Goal: Task Accomplishment & Management: Complete application form

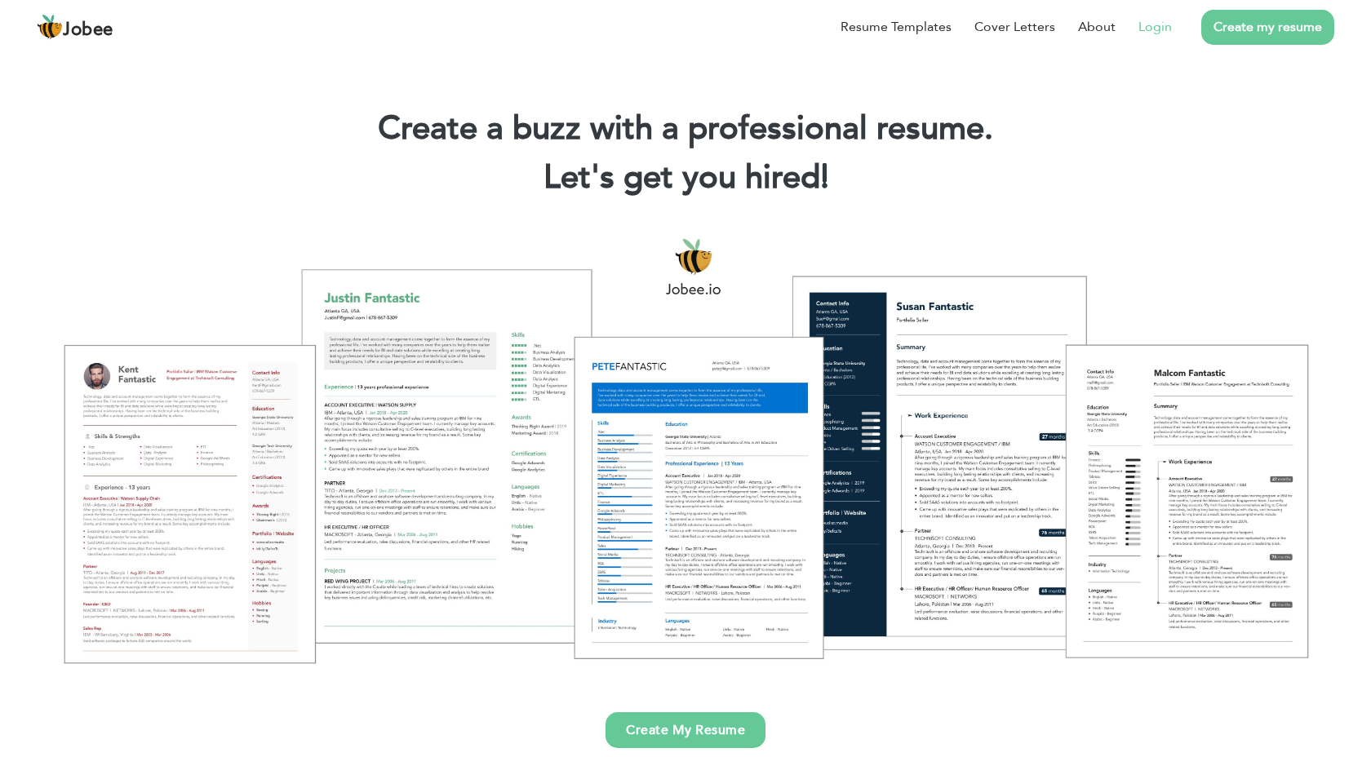
click at [1146, 32] on link "Login" at bounding box center [1155, 27] width 33 height 20
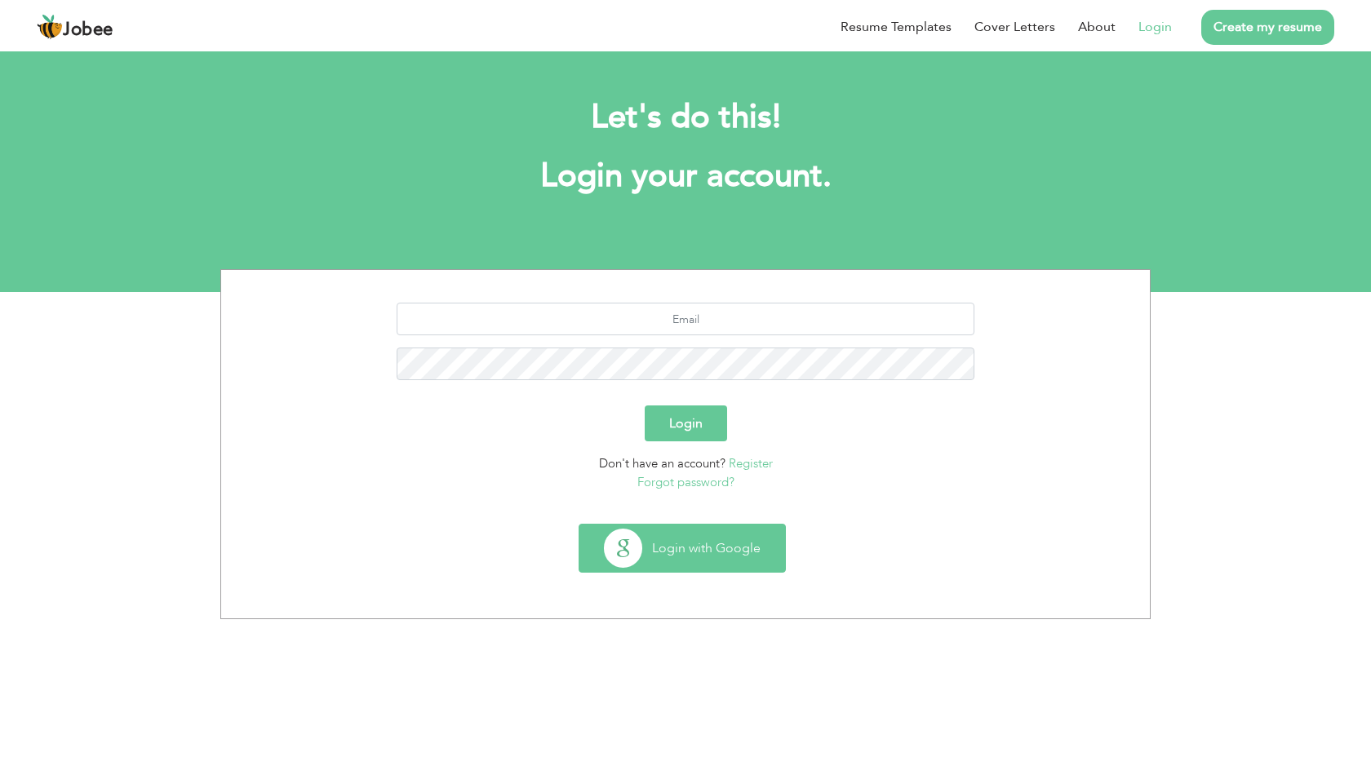
click at [679, 553] on button "Login with Google" at bounding box center [682, 548] width 206 height 47
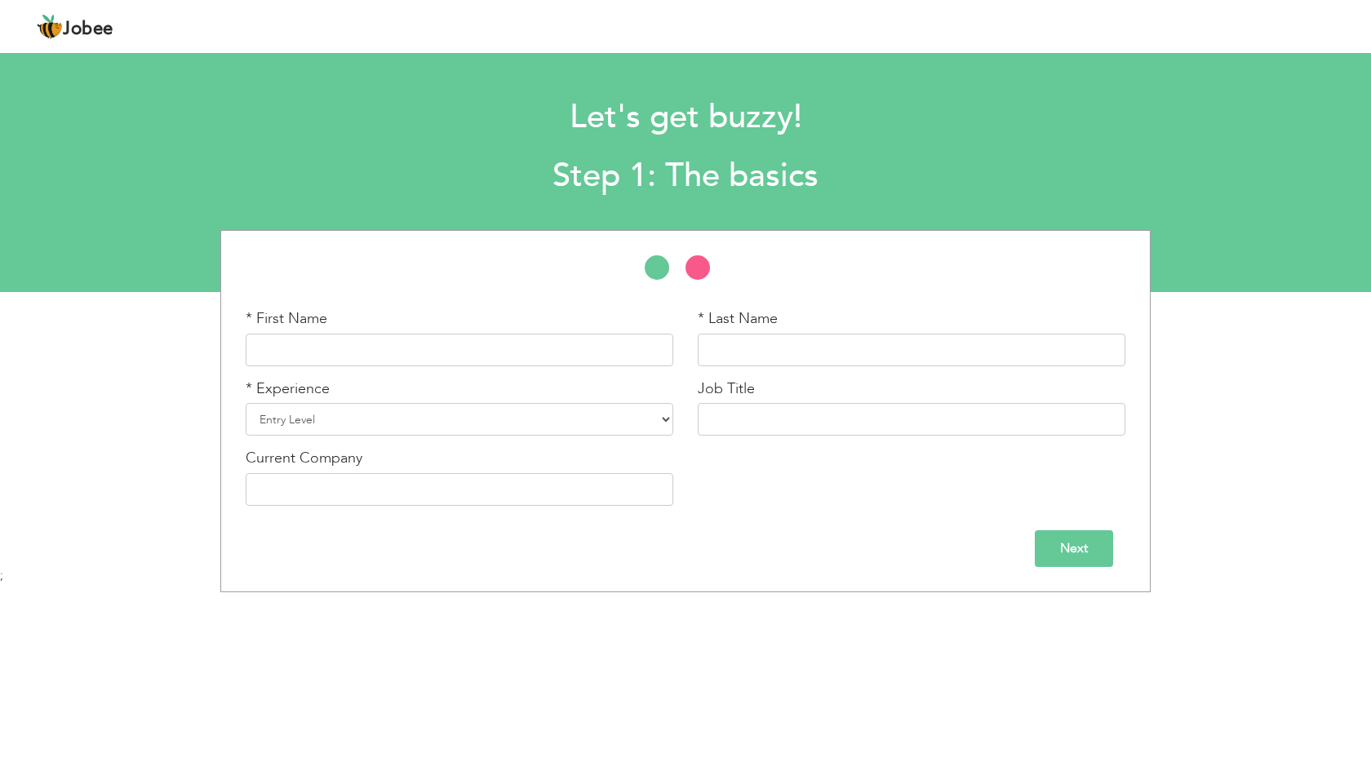
click at [928, 64] on section "Let's get buzzy! Step 1: The basics * First Name * Last Name Entry Level" at bounding box center [685, 169] width 1371 height 245
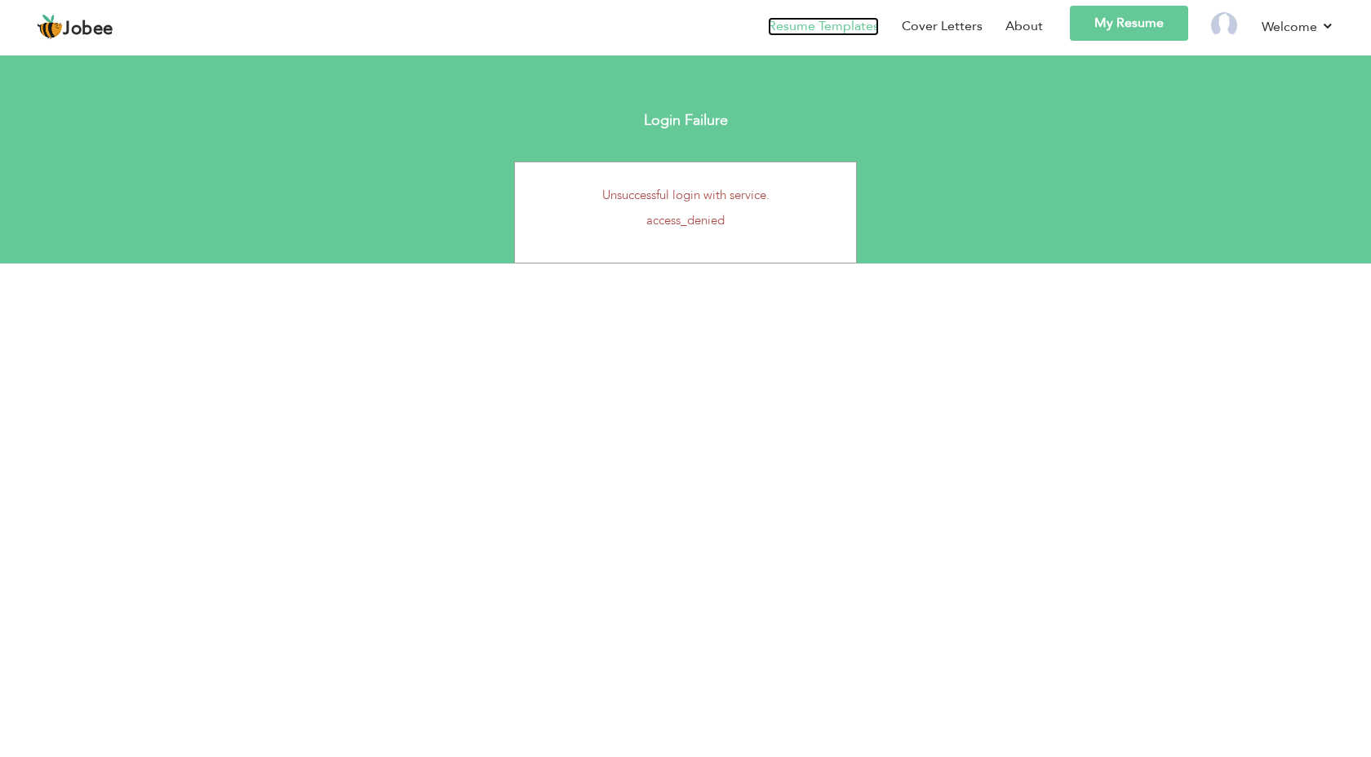
click at [850, 26] on link "Resume Templates" at bounding box center [823, 26] width 111 height 19
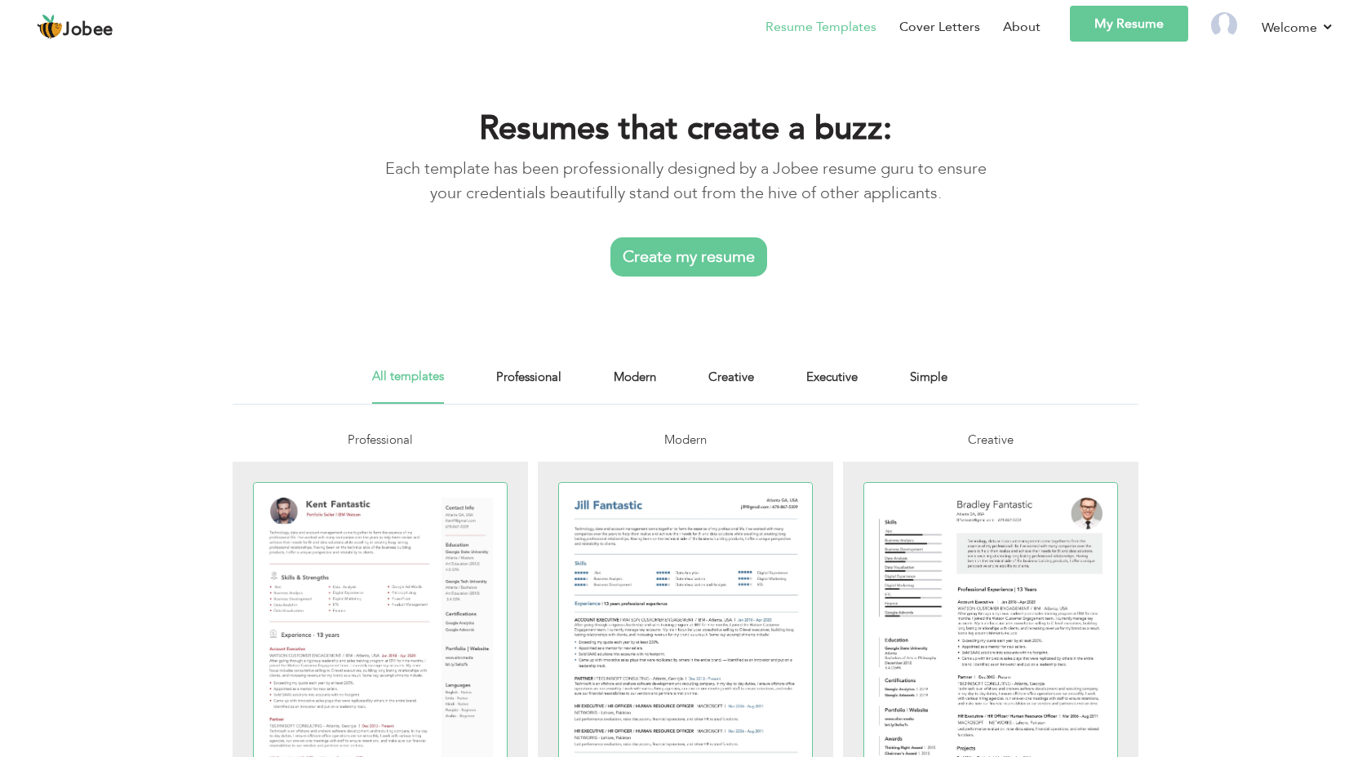
click at [1238, 17] on li at bounding box center [1213, 29] width 51 height 47
click at [1157, 21] on link "My Resume" at bounding box center [1129, 24] width 118 height 36
